Goal: Transaction & Acquisition: Purchase product/service

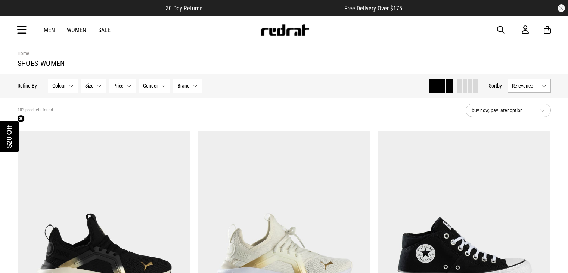
click at [498, 32] on span "button" at bounding box center [500, 29] width 7 height 9
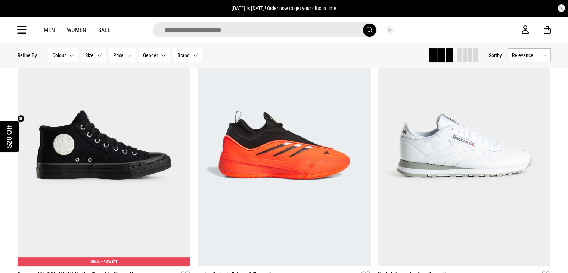
click at [497, 32] on div at bounding box center [278, 29] width 488 height 15
click at [251, 25] on input "search" at bounding box center [265, 29] width 225 height 15
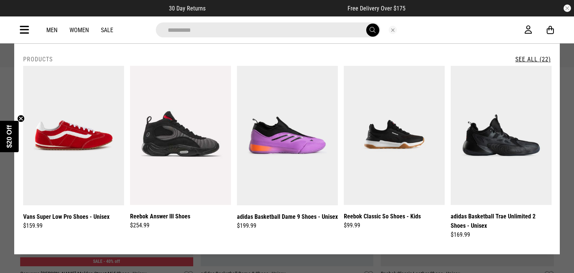
type input "*********"
click at [366, 24] on button "submit" at bounding box center [372, 30] width 13 height 13
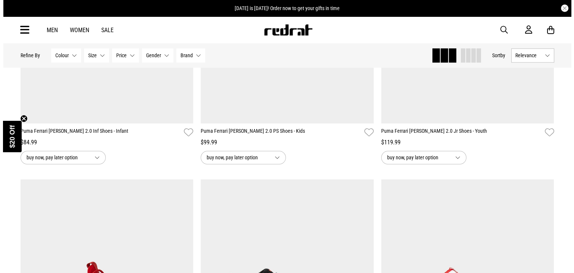
scroll to position [1121, 0]
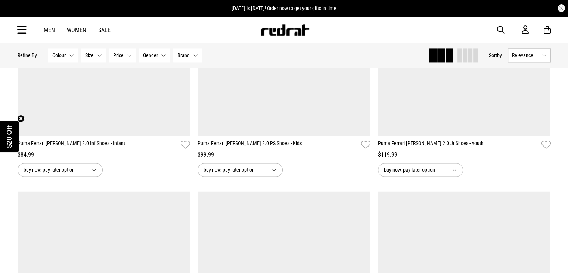
drag, startPoint x: 419, startPoint y: 43, endPoint x: 503, endPoint y: 32, distance: 84.8
click at [503, 32] on div "Men Women Sale Sign in New Back Footwear Back Mens Back Womens Back Youth & Kid…" at bounding box center [285, 29] width 546 height 27
click at [504, 33] on span "button" at bounding box center [500, 29] width 7 height 9
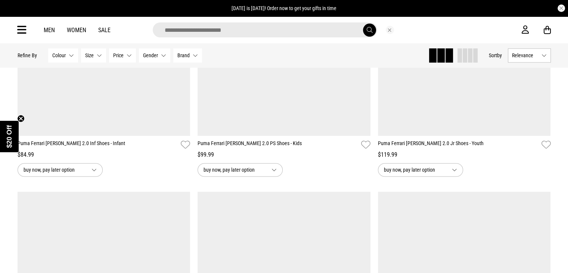
click at [233, 33] on input "search" at bounding box center [265, 29] width 225 height 15
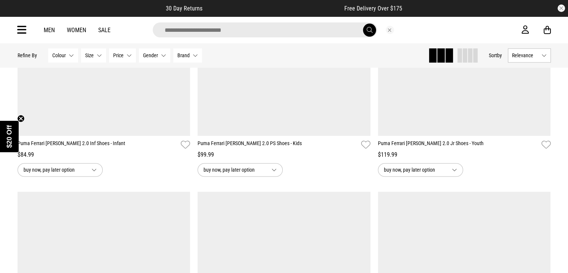
type input "*"
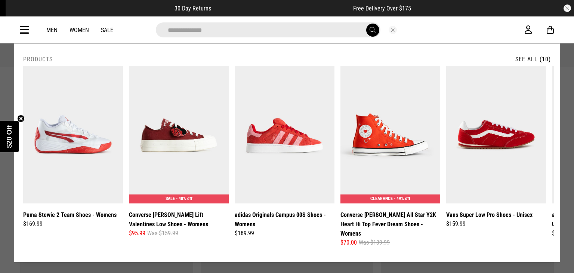
type input "**********"
click at [366, 24] on button "submit" at bounding box center [372, 30] width 13 height 13
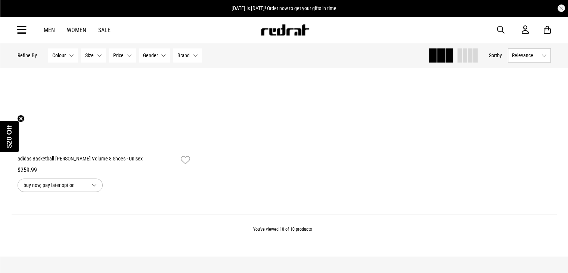
scroll to position [1106, 0]
